Goal: Check status: Check status

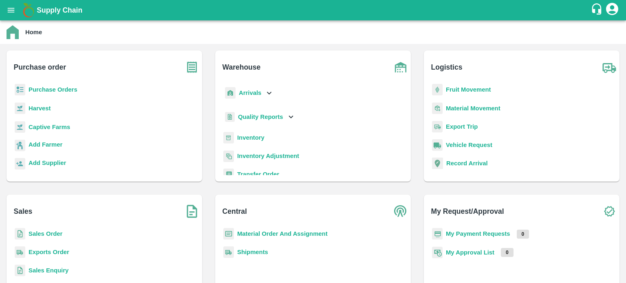
click at [42, 227] on div "Sales Sales Order Exports Order Sales Enquiry Pricing Approvals PH Grading Serv…" at bounding box center [104, 260] width 195 height 131
click at [41, 228] on div "Sales Order" at bounding box center [104, 237] width 182 height 18
click at [39, 230] on p "Sales Order" at bounding box center [46, 233] width 34 height 9
click at [35, 233] on b "Sales Order" at bounding box center [46, 233] width 34 height 7
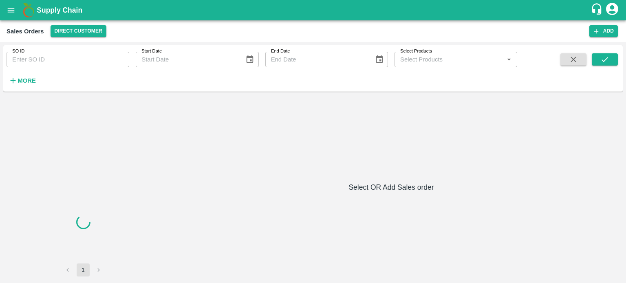
click at [69, 62] on input "SO ID" at bounding box center [68, 59] width 123 height 15
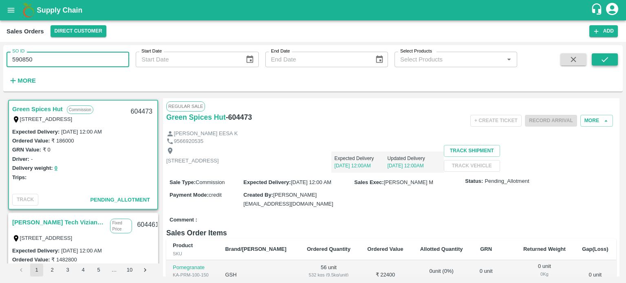
type input "590850"
click at [599, 60] on button "submit" at bounding box center [604, 59] width 26 height 12
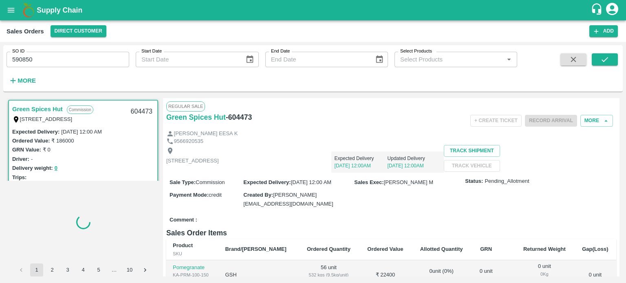
click at [72, 57] on input "590850" at bounding box center [68, 59] width 123 height 15
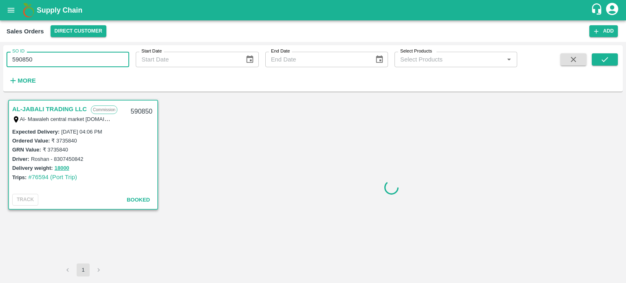
click at [197, 91] on div "SO ID 590850 SO ID Start Date Start Date End Date End Date Select Products Sele…" at bounding box center [312, 68] width 619 height 46
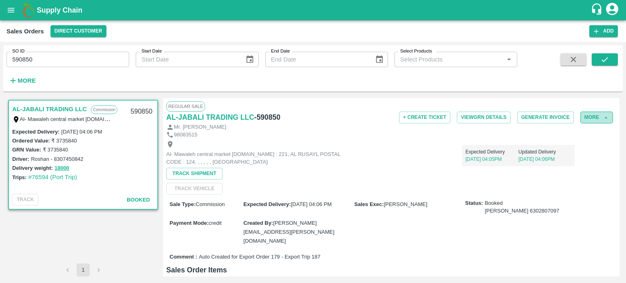
click at [584, 116] on button "More" at bounding box center [596, 118] width 33 height 12
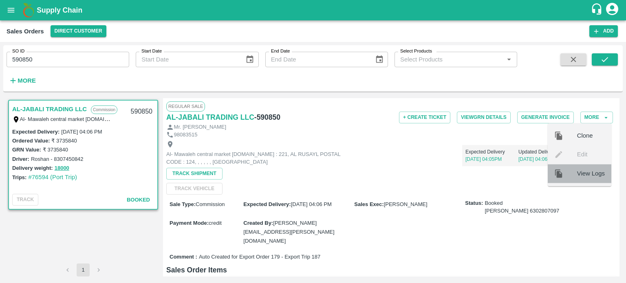
click at [567, 177] on div at bounding box center [565, 173] width 23 height 9
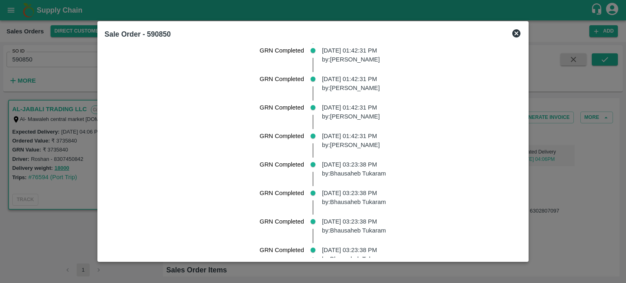
scroll to position [687, 0]
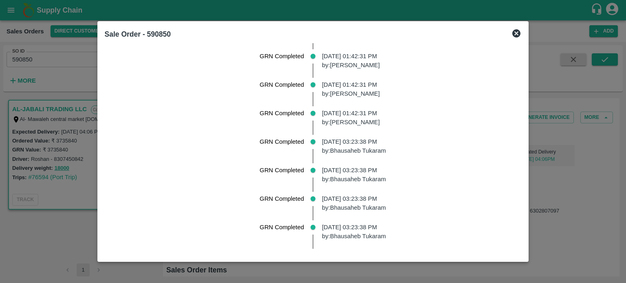
click at [512, 34] on icon at bounding box center [516, 33] width 8 height 8
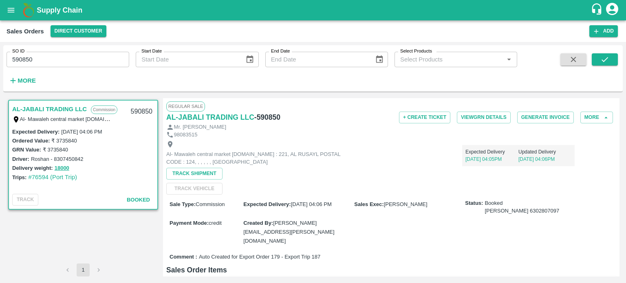
drag, startPoint x: 198, startPoint y: 171, endPoint x: 0, endPoint y: 60, distance: 227.0
click at [0, 60] on div "SO ID 590850 SO ID Start Date Start Date End Date End Date Select Products Sele…" at bounding box center [313, 162] width 626 height 241
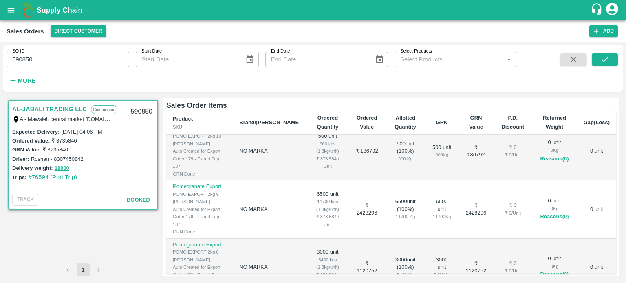
scroll to position [236, 0]
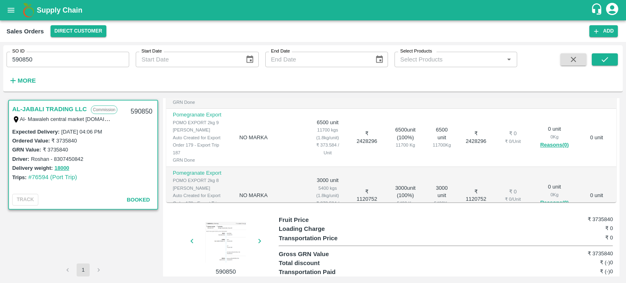
click at [218, 228] on div at bounding box center [225, 242] width 61 height 41
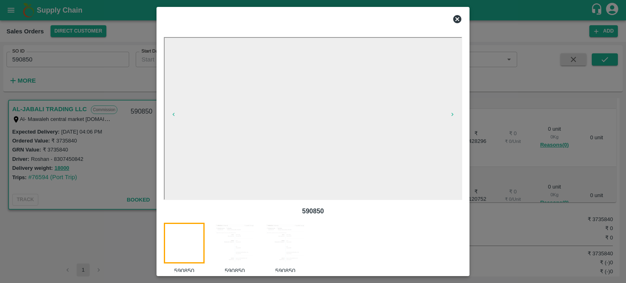
click at [236, 247] on img at bounding box center [234, 243] width 41 height 41
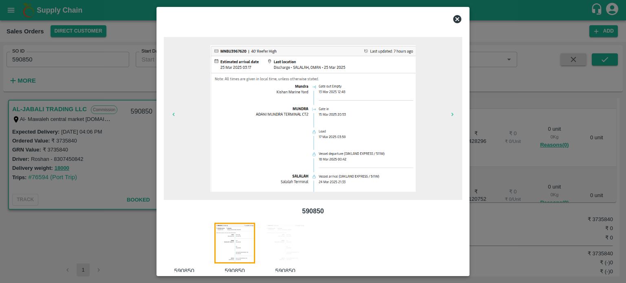
scroll to position [13, 0]
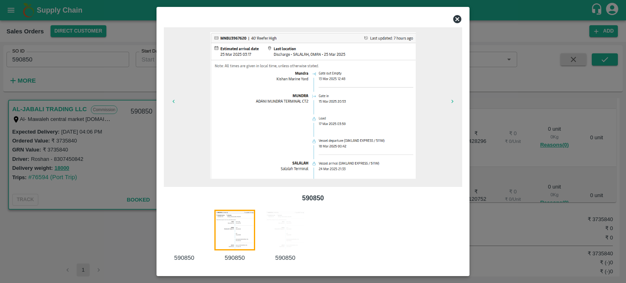
click at [204, 239] on div at bounding box center [189, 236] width 50 height 53
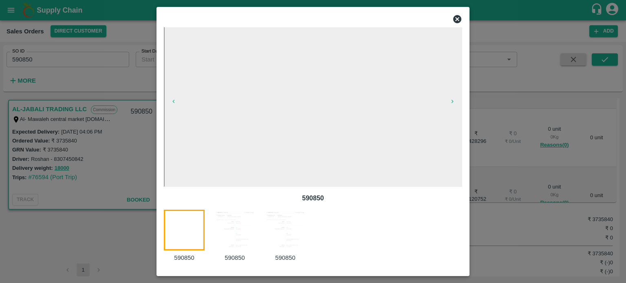
click at [273, 249] on img at bounding box center [285, 230] width 41 height 41
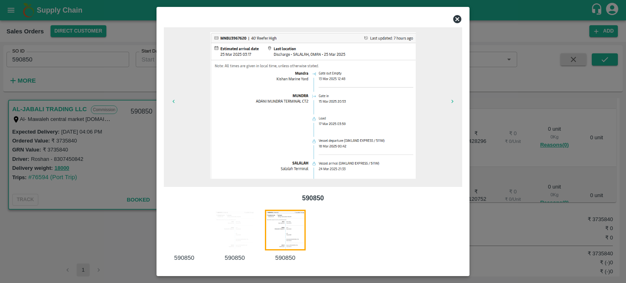
click at [220, 214] on img at bounding box center [234, 230] width 41 height 41
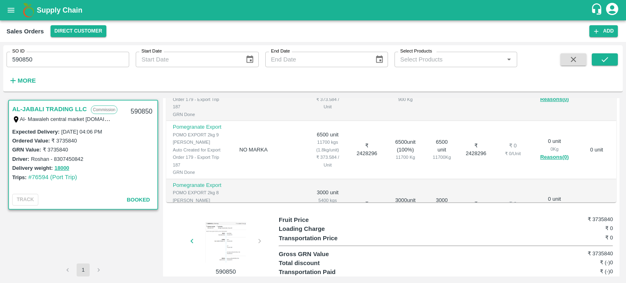
scroll to position [0, 0]
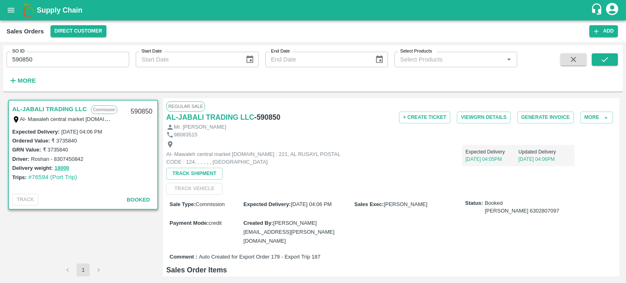
click at [272, 253] on span "Auto Created for Export Order 179 - Export Trip 187" at bounding box center [259, 257] width 121 height 8
copy span "179"
click at [8, 13] on icon "open drawer" at bounding box center [11, 10] width 9 height 9
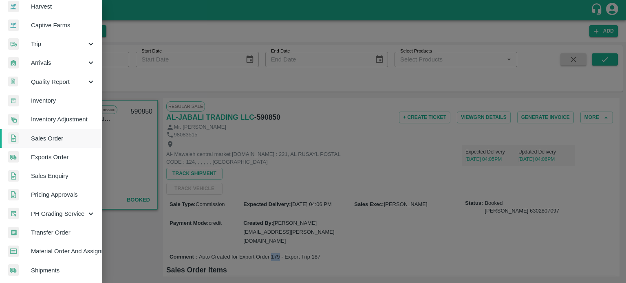
scroll to position [65, 0]
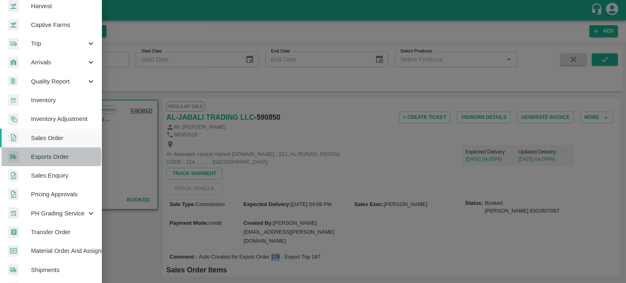
click at [44, 156] on span "Exports Order" at bounding box center [63, 156] width 64 height 9
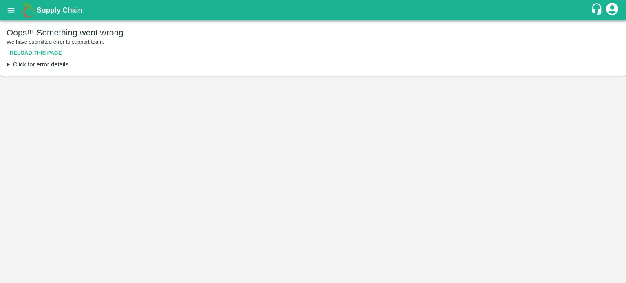
click at [31, 50] on button "Reload this page" at bounding box center [36, 53] width 59 height 14
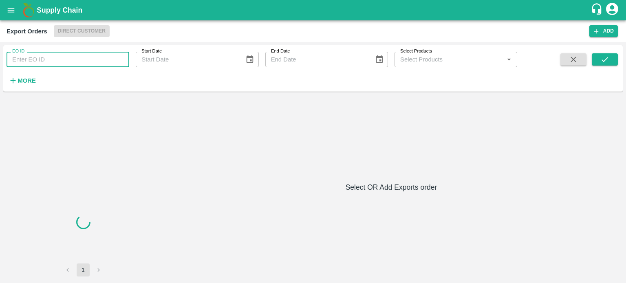
click at [56, 57] on input "EO ID" at bounding box center [68, 59] width 123 height 15
paste input "179"
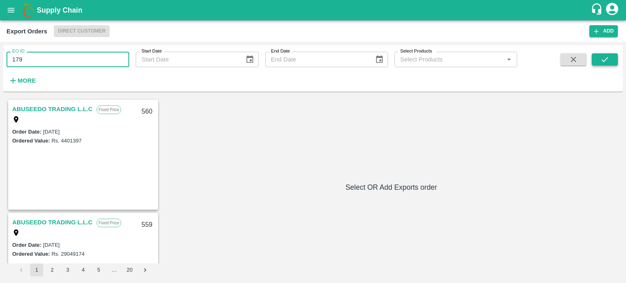
type input "179"
click at [610, 57] on button "submit" at bounding box center [604, 59] width 26 height 12
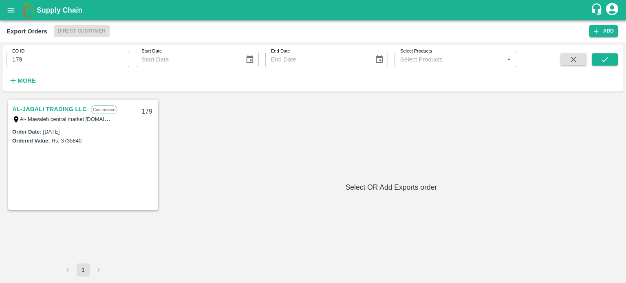
click at [56, 107] on link "AL-JABALI TRADING LLC" at bounding box center [49, 109] width 75 height 11
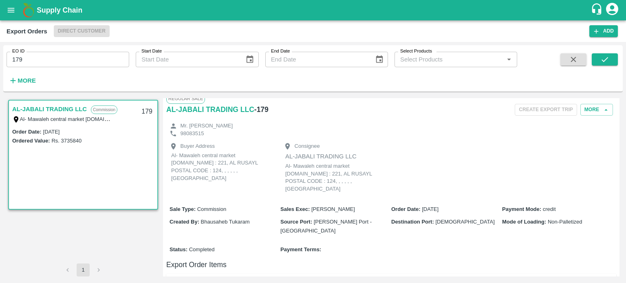
scroll to position [223, 0]
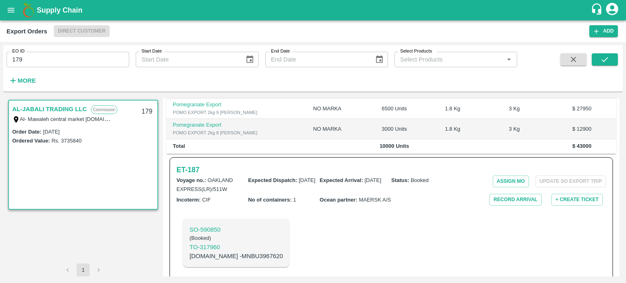
click at [223, 195] on div "Incoterm : CIF" at bounding box center [212, 200] width 72 height 11
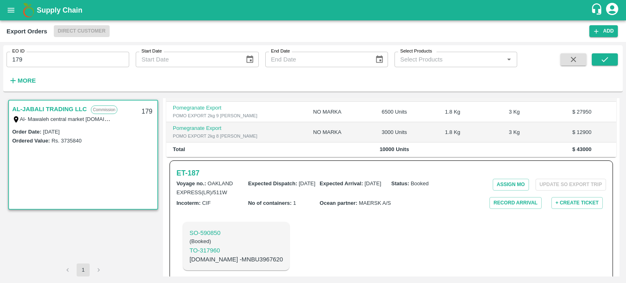
scroll to position [220, 0]
click at [283, 203] on div "ET- 187 Voyage no. : OAKLAND EXPRESS(LR)/511W Expected Dispatch : [DATE] Expect…" at bounding box center [390, 222] width 443 height 124
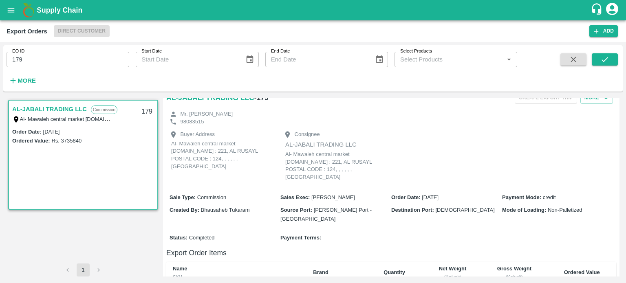
scroll to position [223, 0]
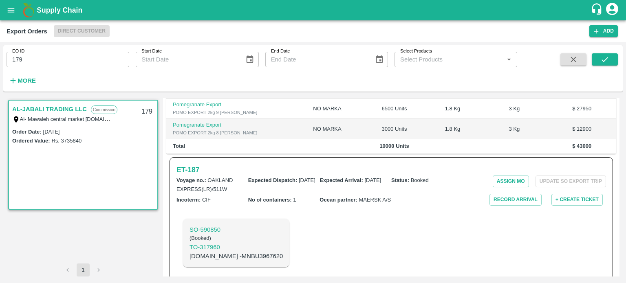
click at [215, 252] on p "[DOMAIN_NAME] - MNBU3967620" at bounding box center [235, 256] width 93 height 9
click at [237, 252] on p "[DOMAIN_NAME] - MNBU3967620" at bounding box center [235, 256] width 93 height 9
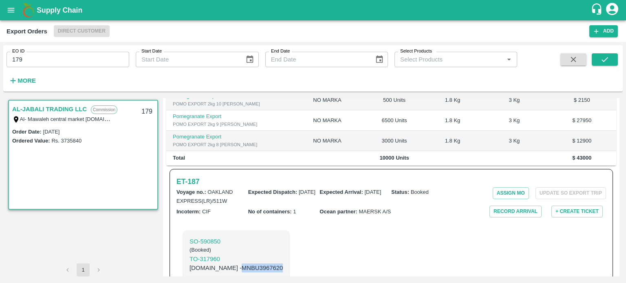
scroll to position [211, 0]
click at [281, 261] on div "SO- 590850 ( Booked ) TO- 317960 [DOMAIN_NAME] - MNBU3967620" at bounding box center [319, 255] width 286 height 61
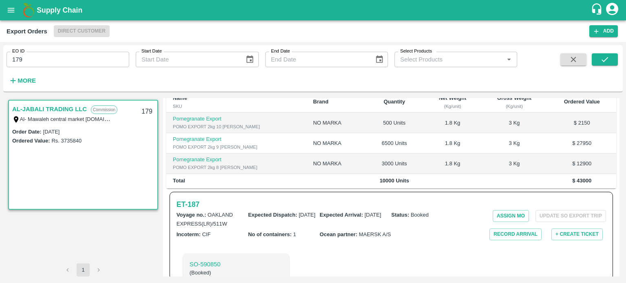
scroll to position [188, 0]
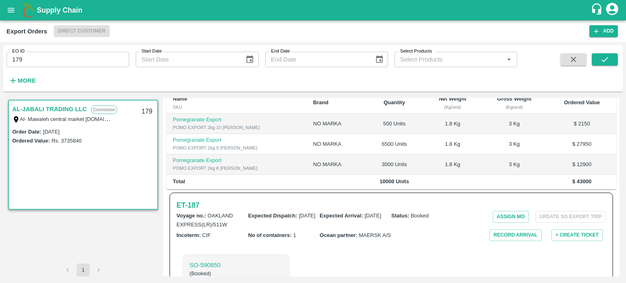
click at [11, 9] on icon "open drawer" at bounding box center [11, 10] width 9 height 9
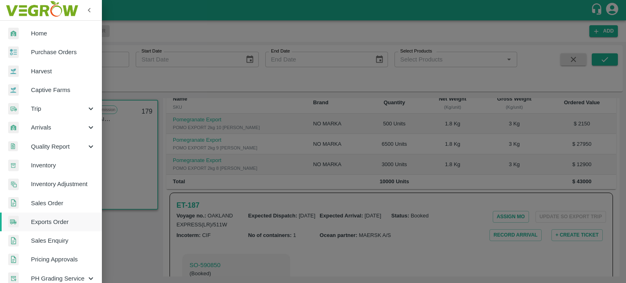
click at [48, 208] on link "Sales Order" at bounding box center [51, 203] width 102 height 19
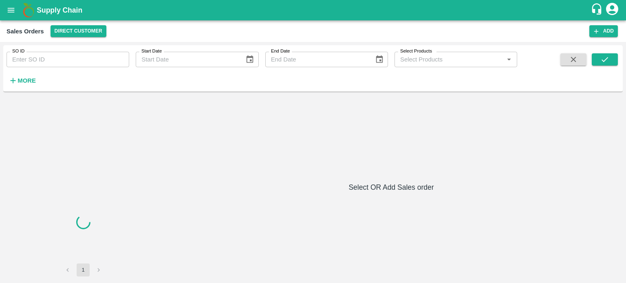
click at [54, 63] on input "SO ID" at bounding box center [68, 59] width 123 height 15
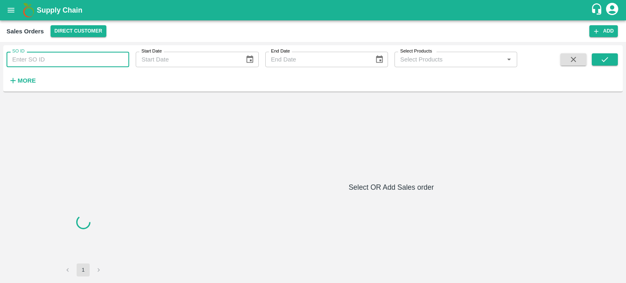
paste input "589875"
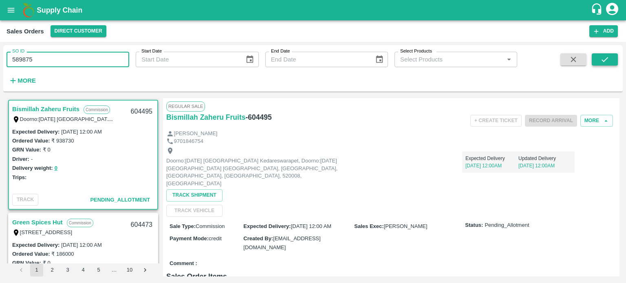
type input "589875"
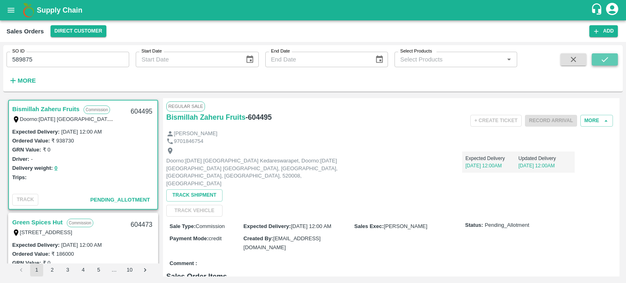
click at [608, 59] on icon "submit" at bounding box center [604, 59] width 9 height 9
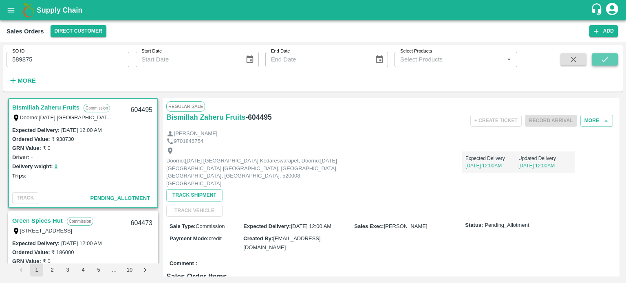
click at [612, 60] on button "submit" at bounding box center [604, 59] width 26 height 12
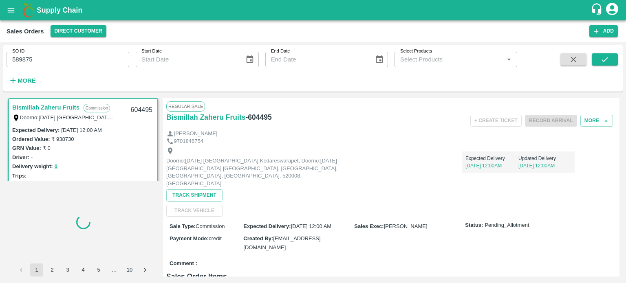
click at [53, 58] on input "589875" at bounding box center [68, 59] width 123 height 15
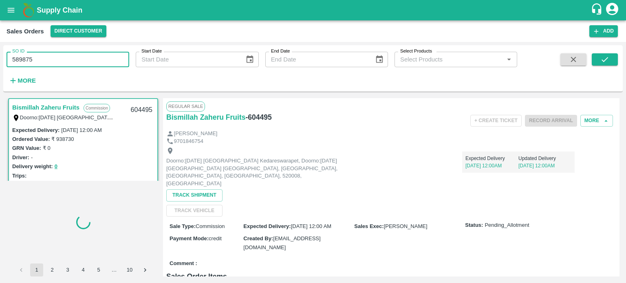
click at [53, 58] on input "589875" at bounding box center [68, 59] width 123 height 15
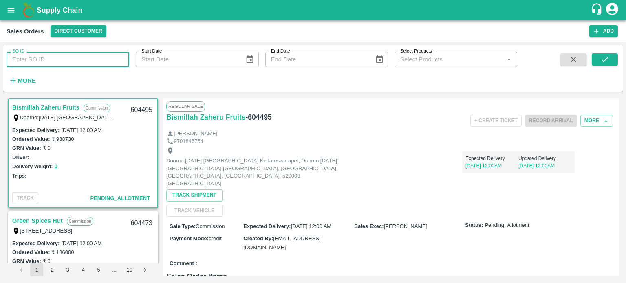
paste input "text"
type input "589875"
click at [611, 61] on button "submit" at bounding box center [604, 59] width 26 height 12
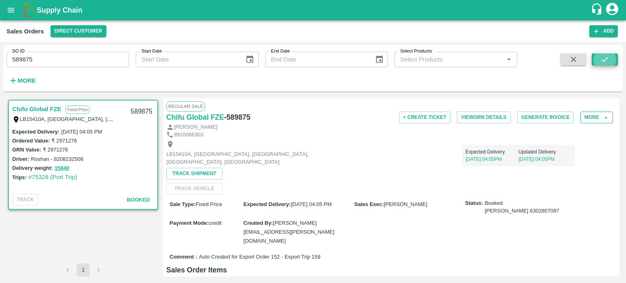
click at [588, 120] on button "More" at bounding box center [596, 118] width 33 height 12
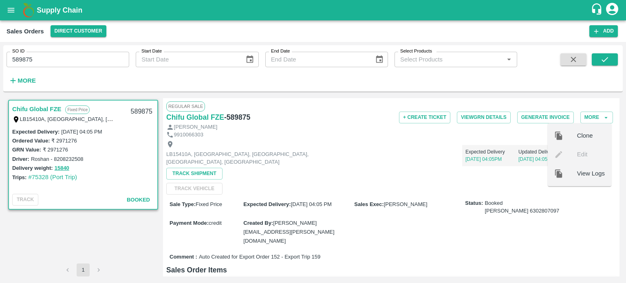
click at [576, 172] on div at bounding box center [565, 173] width 23 height 9
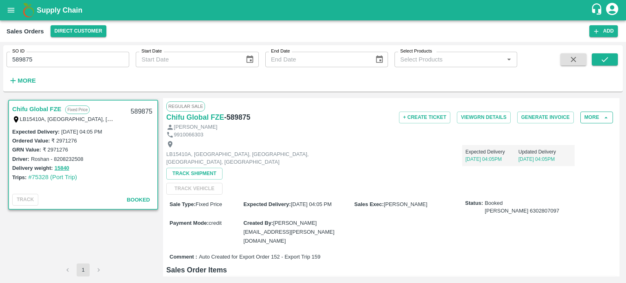
click at [589, 114] on button "More" at bounding box center [596, 118] width 33 height 12
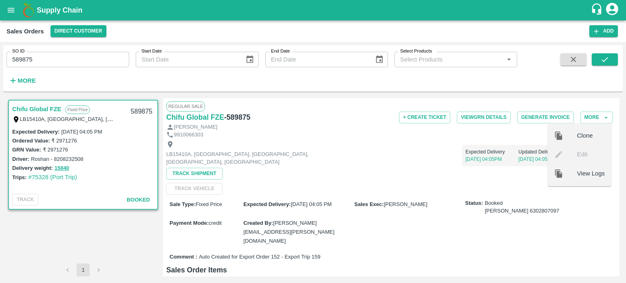
click at [573, 176] on div at bounding box center [565, 173] width 23 height 9
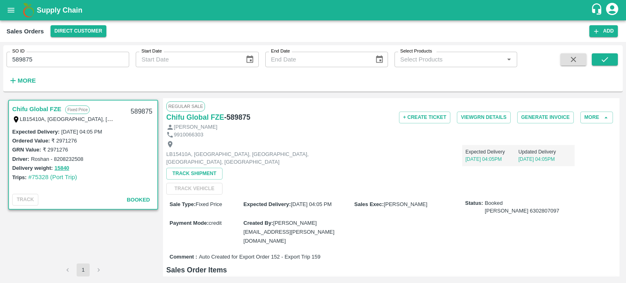
click at [72, 58] on input "589875" at bounding box center [68, 59] width 123 height 15
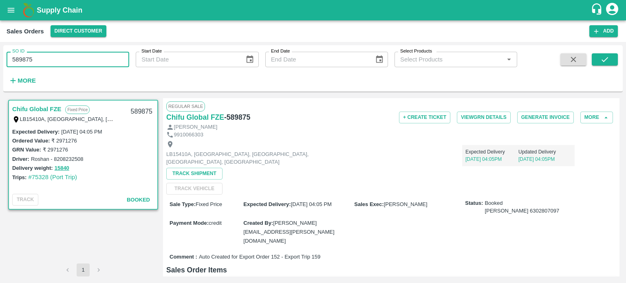
click at [72, 58] on input "589875" at bounding box center [68, 59] width 123 height 15
paste input "text"
click at [601, 64] on icon "submit" at bounding box center [604, 59] width 9 height 9
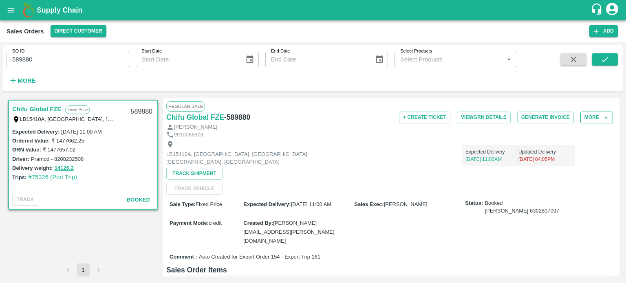
click at [584, 119] on button "More" at bounding box center [596, 118] width 33 height 12
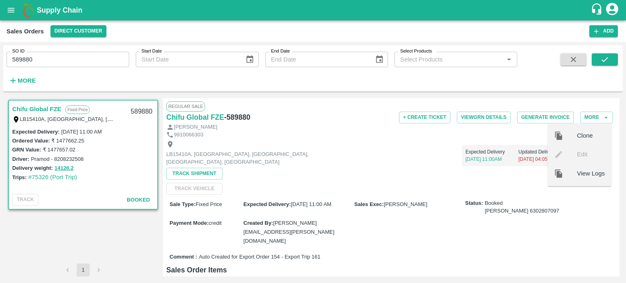
click at [574, 172] on div at bounding box center [565, 173] width 23 height 9
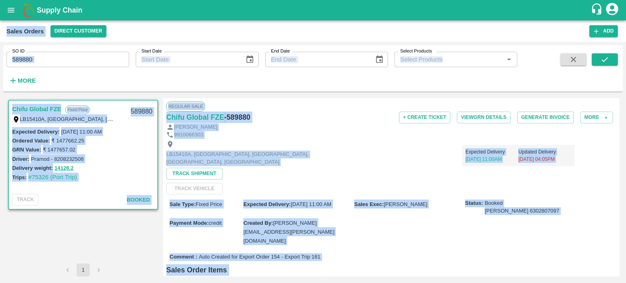
drag, startPoint x: 0, startPoint y: 42, endPoint x: 544, endPoint y: 258, distance: 585.5
click at [544, 258] on main "Sales Orders Direct Customer Add SO ID 589880 SO ID Start Date Start Date End D…" at bounding box center [313, 151] width 626 height 263
click at [544, 276] on th "Returned Weight" at bounding box center [555, 288] width 44 height 24
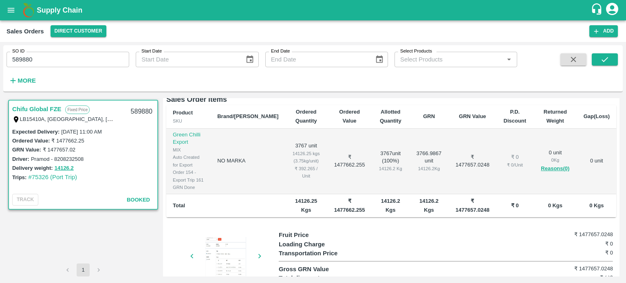
scroll to position [170, 0]
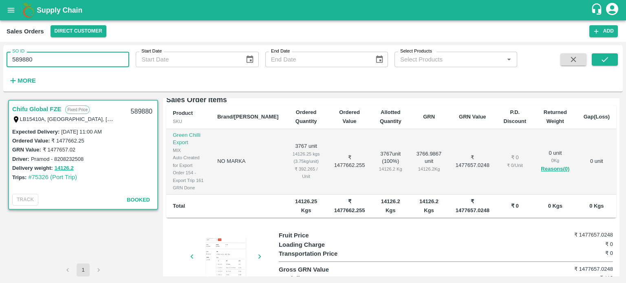
click at [62, 58] on input "589880" at bounding box center [68, 59] width 123 height 15
paste input "text"
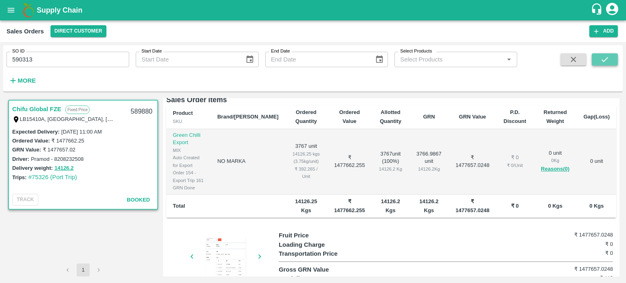
click at [602, 60] on icon "submit" at bounding box center [604, 59] width 7 height 5
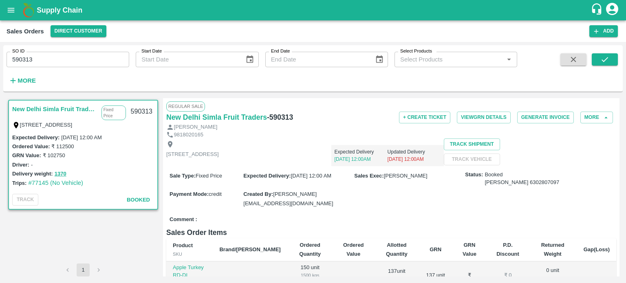
scroll to position [156, 0]
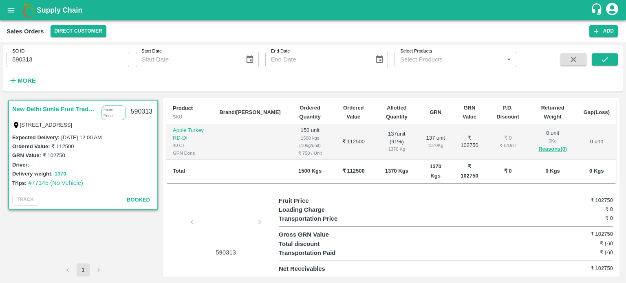
click at [217, 220] on div at bounding box center [225, 224] width 61 height 43
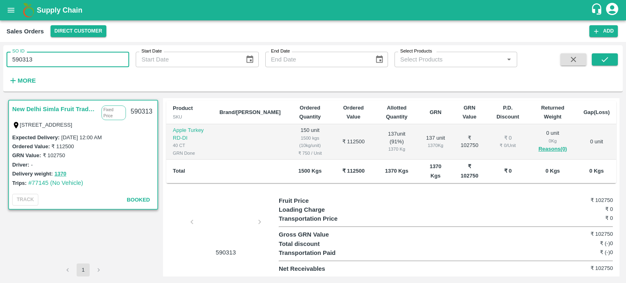
click at [81, 66] on input "590313" at bounding box center [68, 59] width 123 height 15
paste input "text"
click at [602, 63] on icon "submit" at bounding box center [604, 59] width 9 height 9
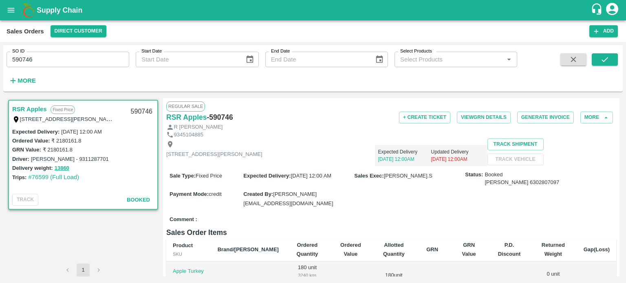
scroll to position [236, 0]
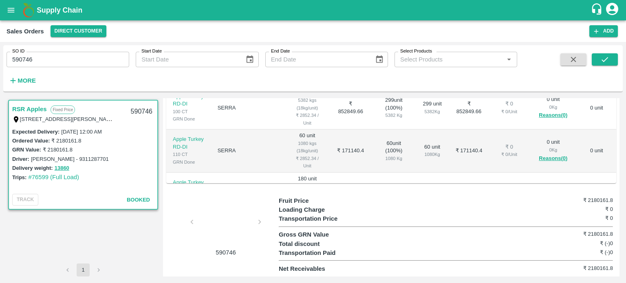
click at [210, 215] on div at bounding box center [225, 224] width 61 height 43
click at [60, 61] on input "590746" at bounding box center [68, 59] width 123 height 15
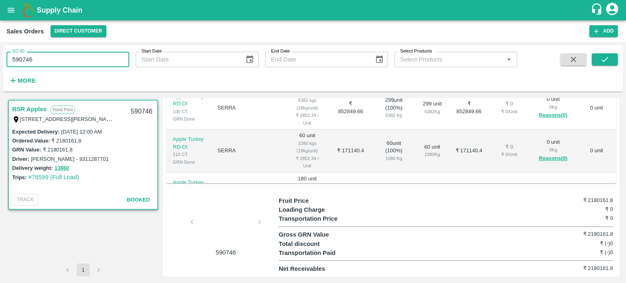
click at [60, 61] on input "590746" at bounding box center [68, 59] width 123 height 15
paste input "text"
type input "590821"
click at [598, 62] on button "submit" at bounding box center [604, 59] width 26 height 12
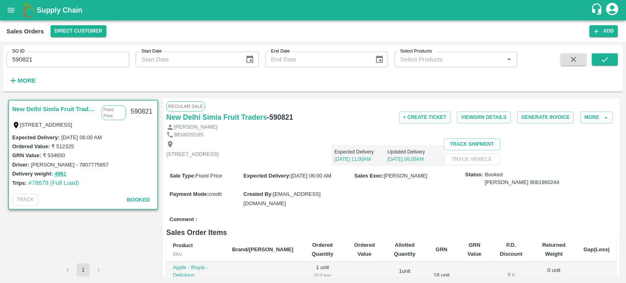
scroll to position [236, 0]
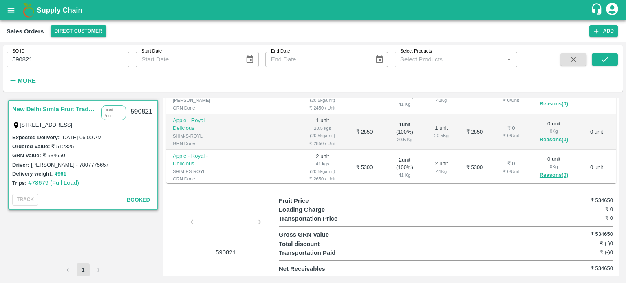
click at [216, 235] on div at bounding box center [225, 224] width 61 height 43
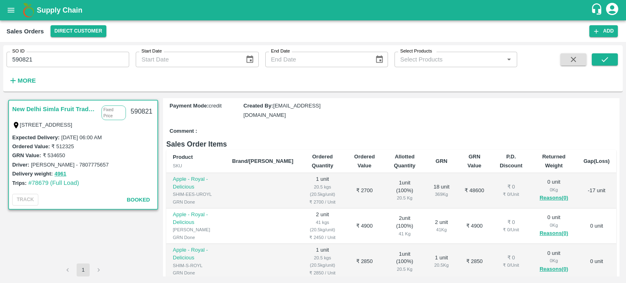
scroll to position [88, 0]
click at [62, 134] on label "[DATE] 06:00 AM" at bounding box center [81, 137] width 40 height 6
click at [69, 134] on label "[DATE] 06:00 AM" at bounding box center [81, 137] width 40 height 6
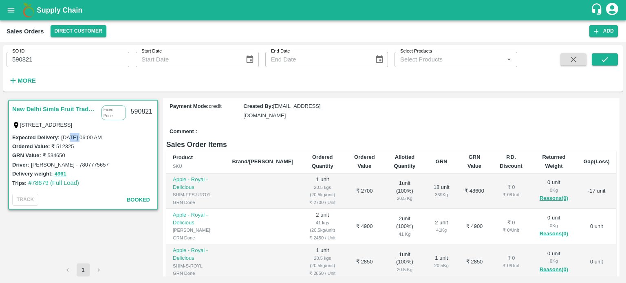
click at [69, 134] on label "[DATE] 06:00 AM" at bounding box center [81, 137] width 40 height 6
click at [64, 134] on label "[DATE] 06:00 AM" at bounding box center [81, 137] width 40 height 6
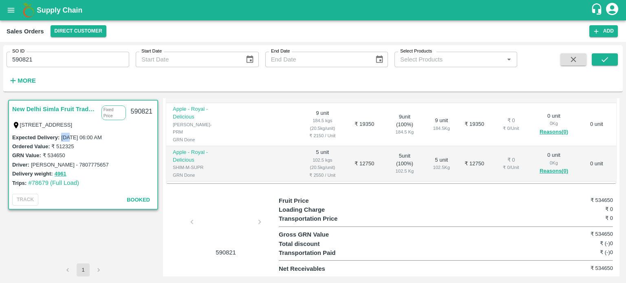
scroll to position [347, 0]
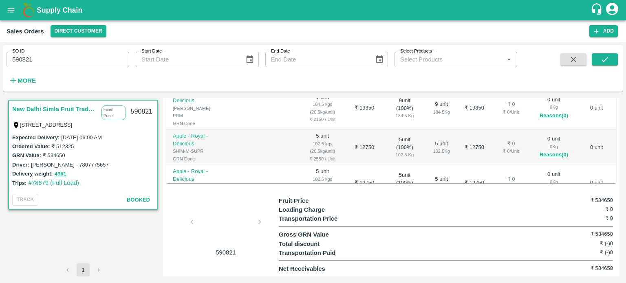
click at [212, 231] on div at bounding box center [225, 224] width 61 height 43
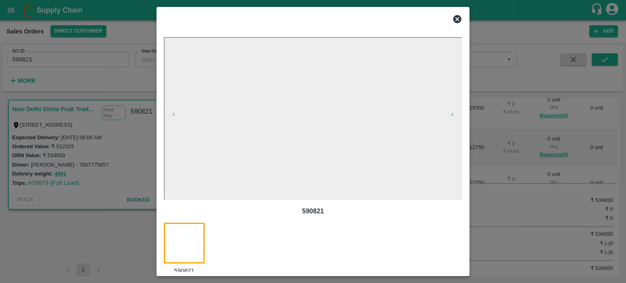
click at [459, 21] on icon at bounding box center [457, 19] width 8 height 8
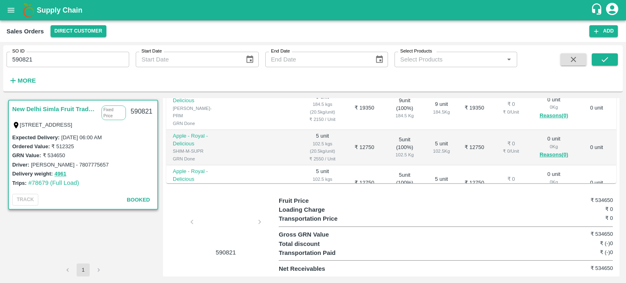
click at [464, 119] on td "₹ 19350" at bounding box center [474, 108] width 34 height 43
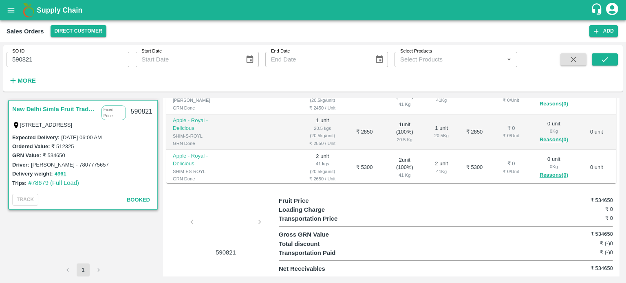
scroll to position [0, 0]
